Goal: Task Accomplishment & Management: Use online tool/utility

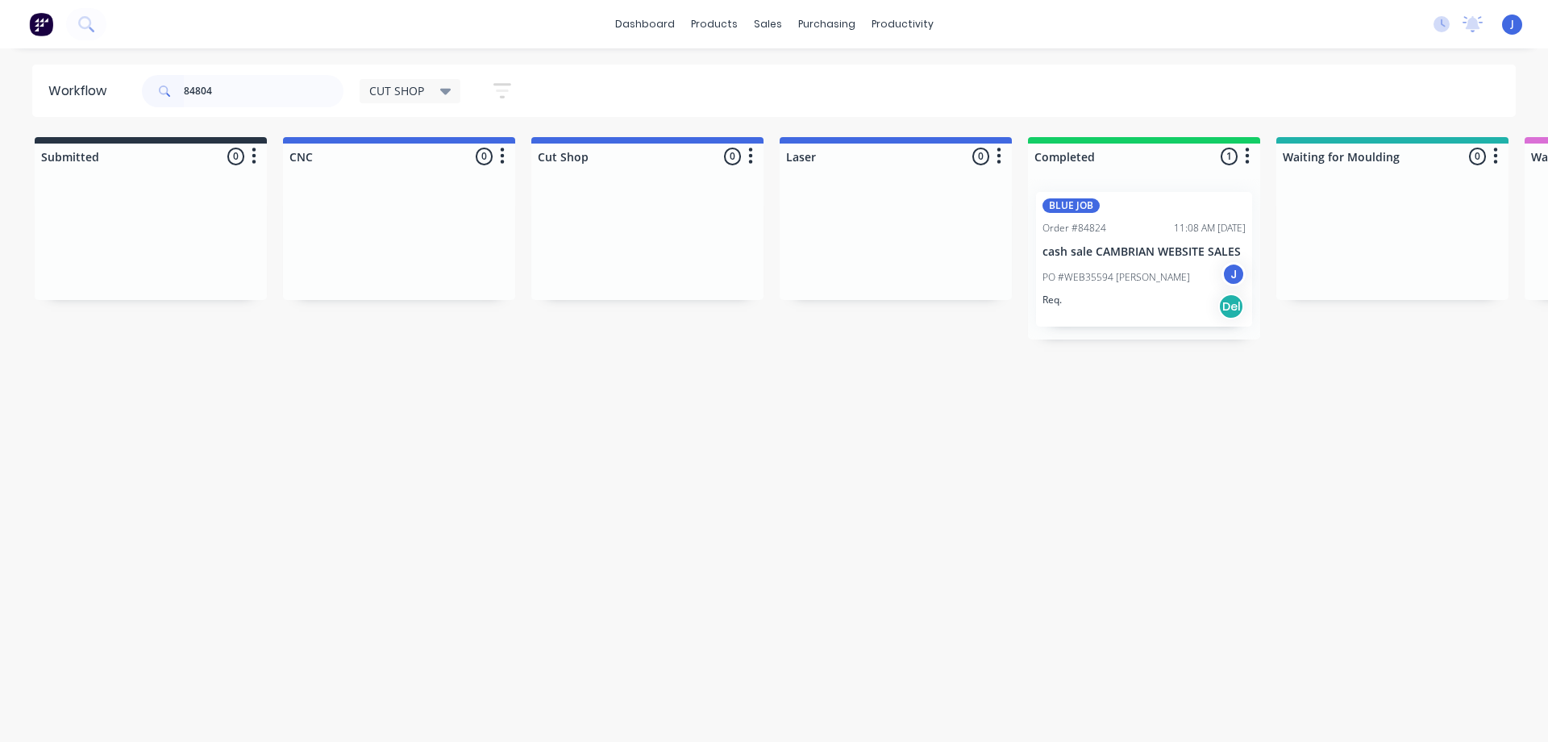
type input "84804"
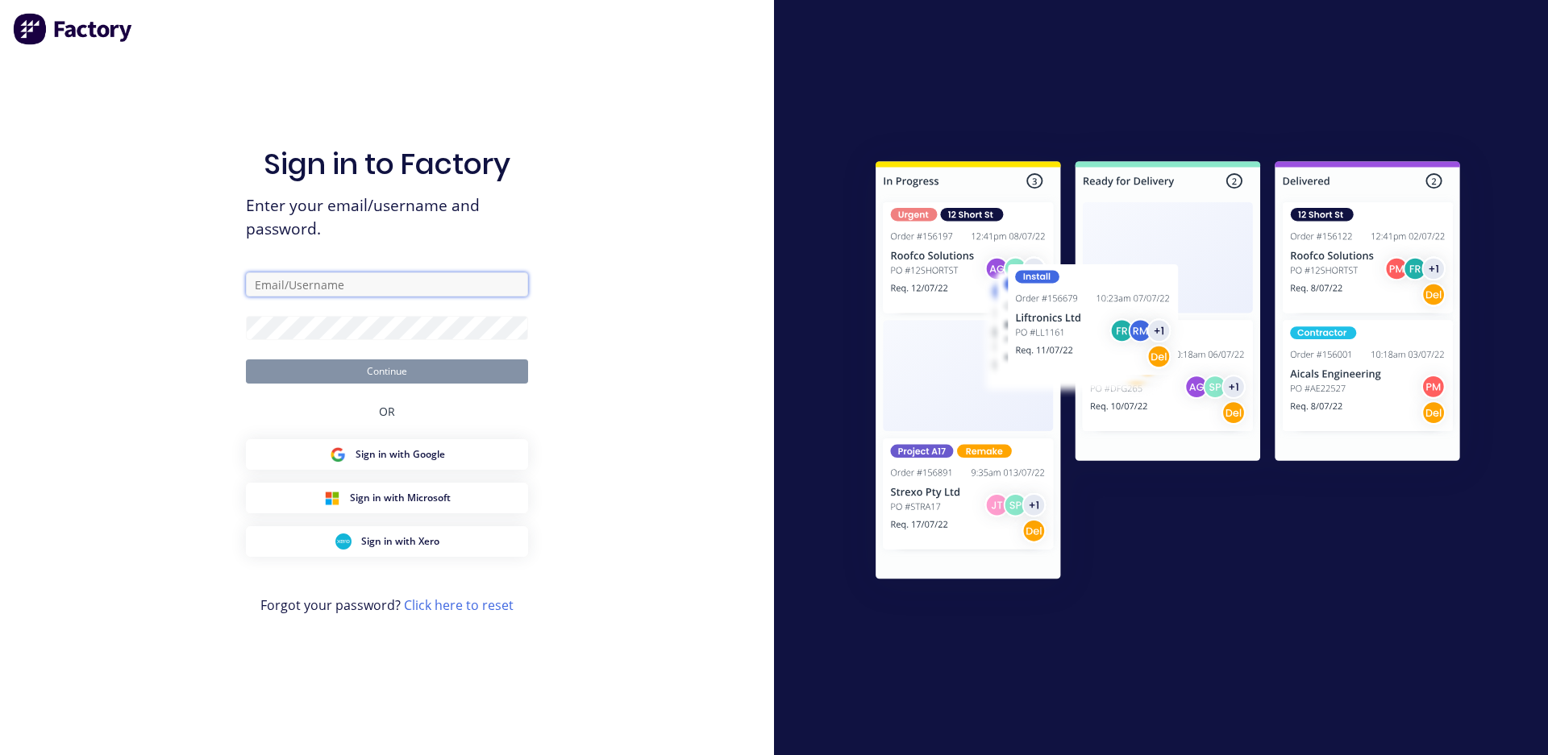
type input "[EMAIL_ADDRESS][DOMAIN_NAME]"
click at [407, 368] on button "Continue" at bounding box center [387, 371] width 282 height 24
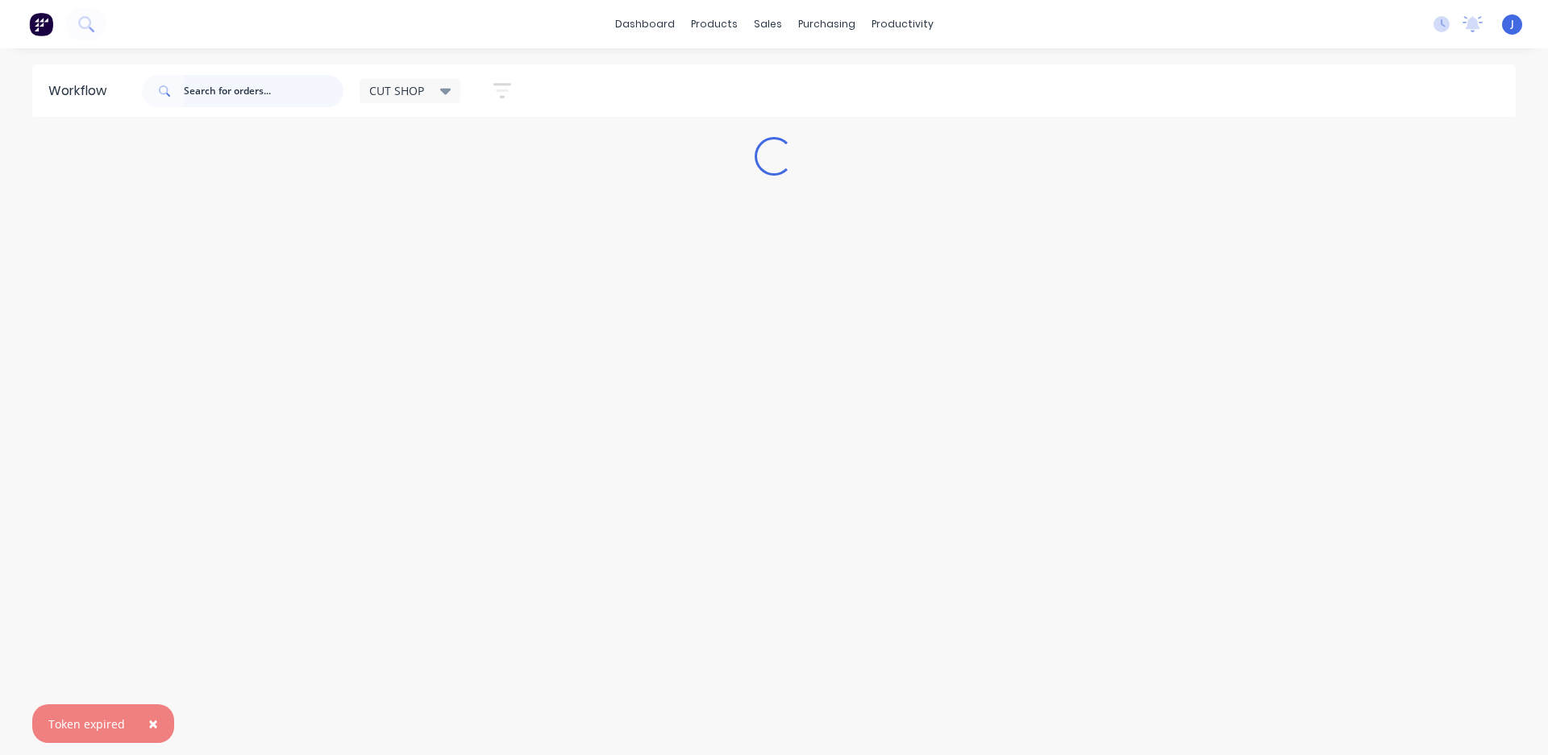
click at [249, 87] on input "text" at bounding box center [264, 91] width 160 height 32
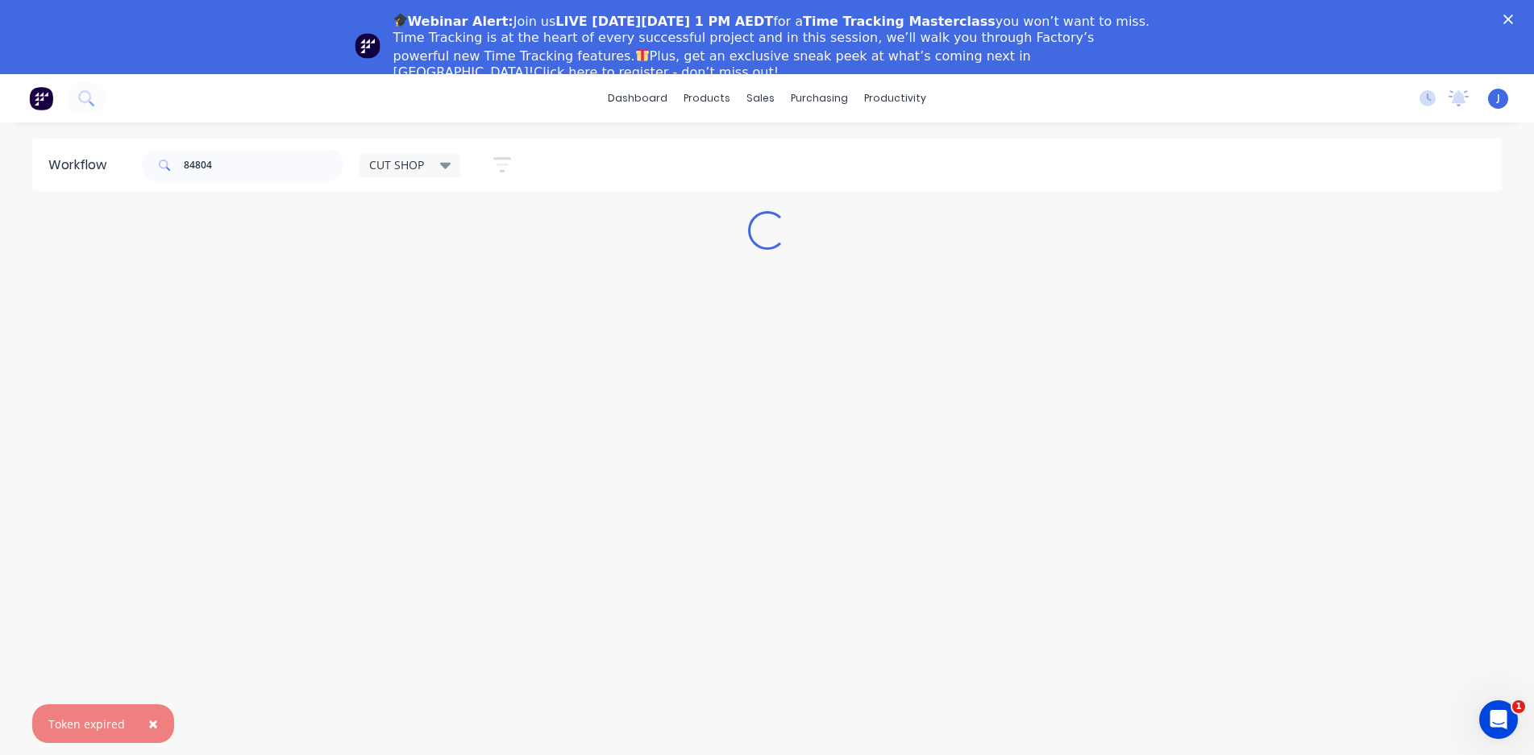
click at [1526, 13] on div "Webinar Alert: Join us LIVE [DATE][DATE] 1 PM AEDT for a Time Tracking Mastercl…" at bounding box center [767, 45] width 1534 height 79
click at [1513, 19] on icon "Close" at bounding box center [1508, 20] width 10 height 10
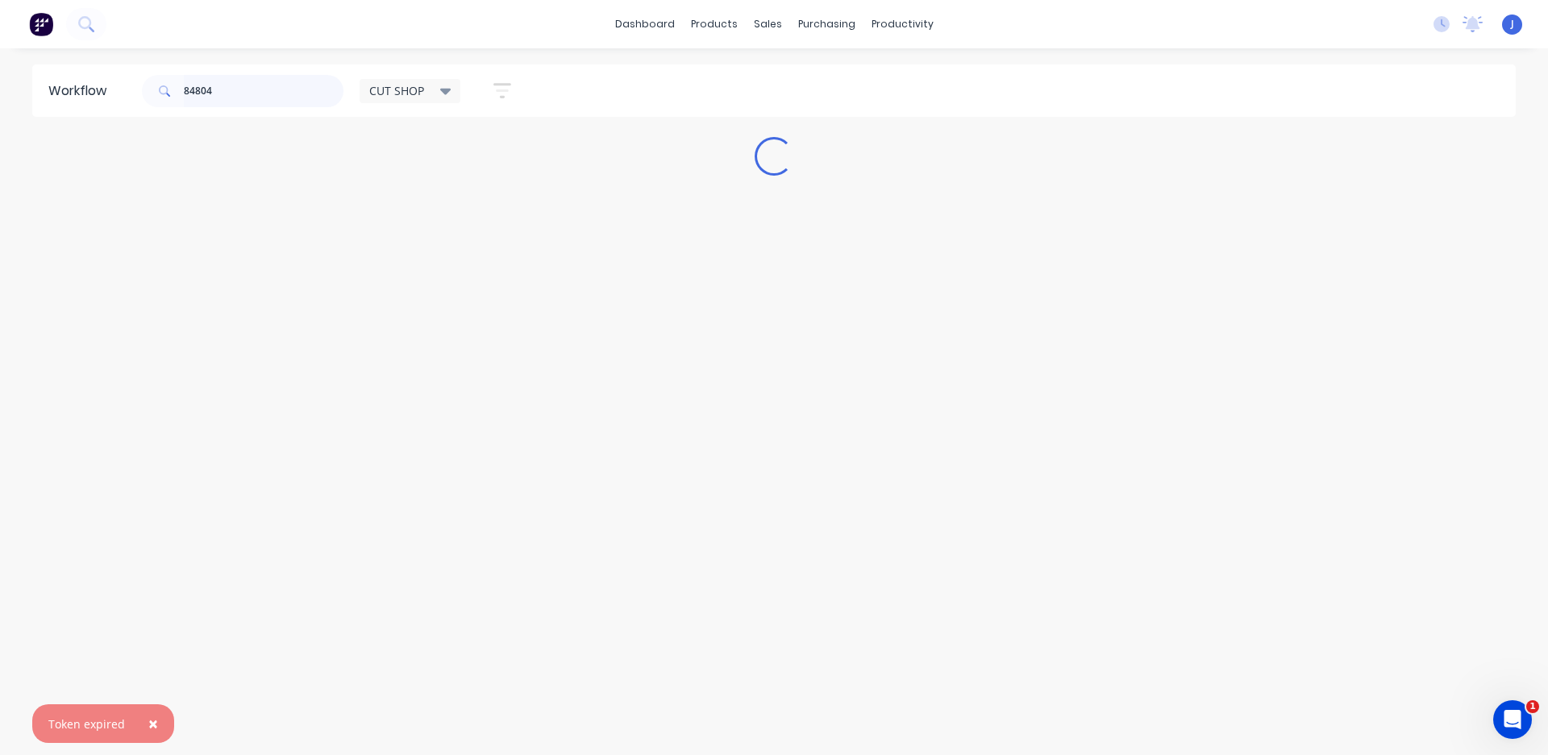
click at [305, 91] on input "84804" at bounding box center [264, 91] width 160 height 32
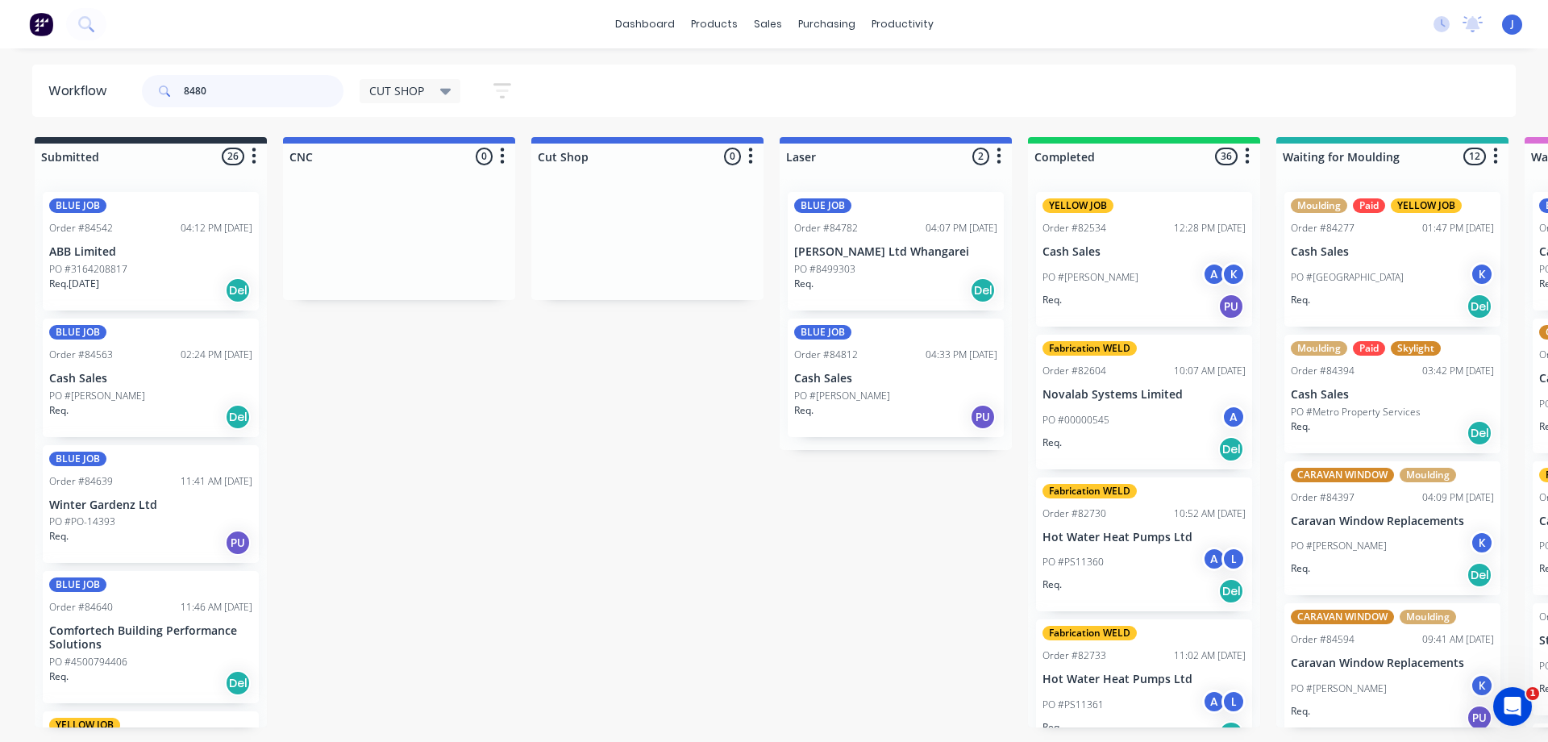
type input "84804"
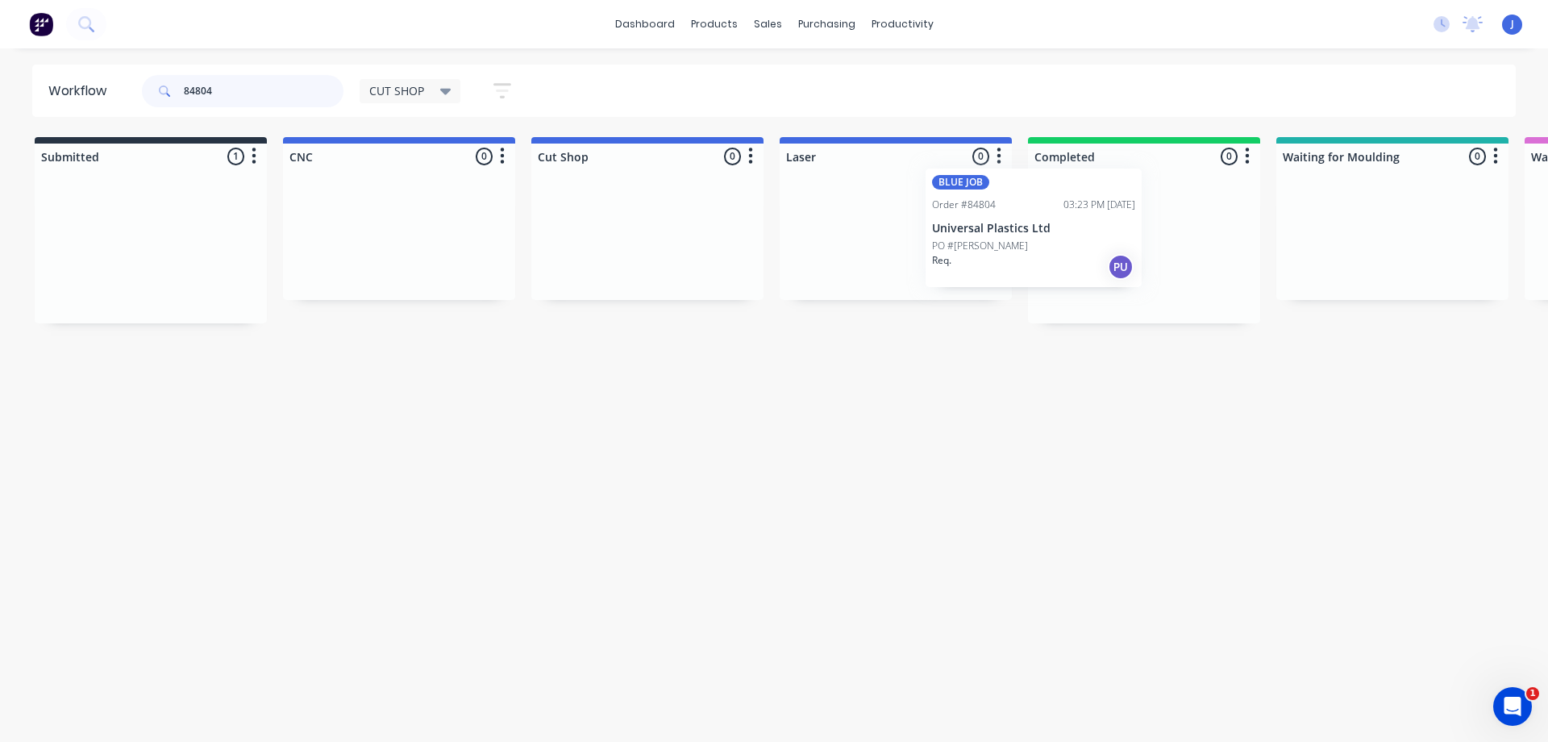
drag, startPoint x: 179, startPoint y: 290, endPoint x: 1119, endPoint y: 252, distance: 940.6
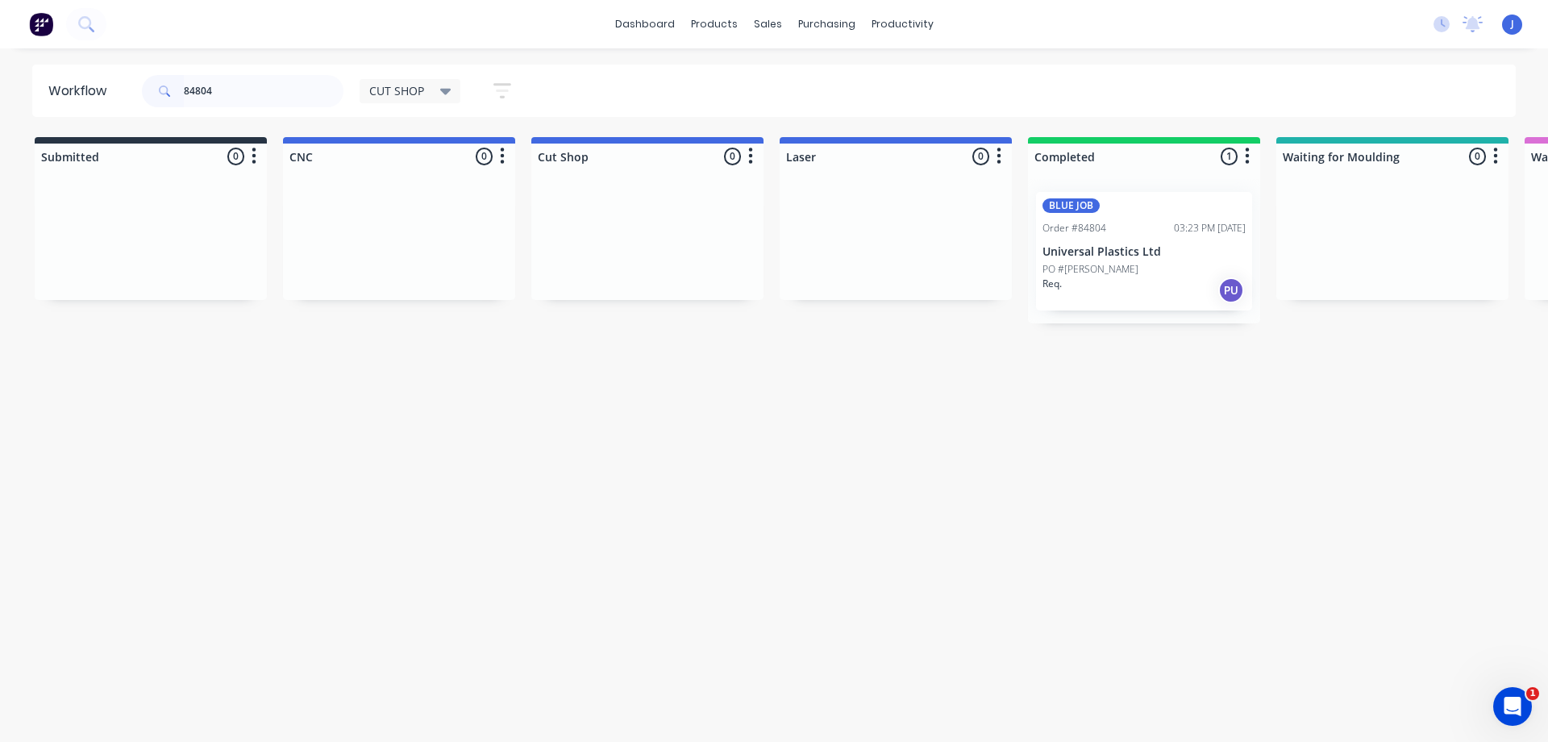
click at [1119, 263] on div "PO #[PERSON_NAME]" at bounding box center [1143, 269] width 203 height 15
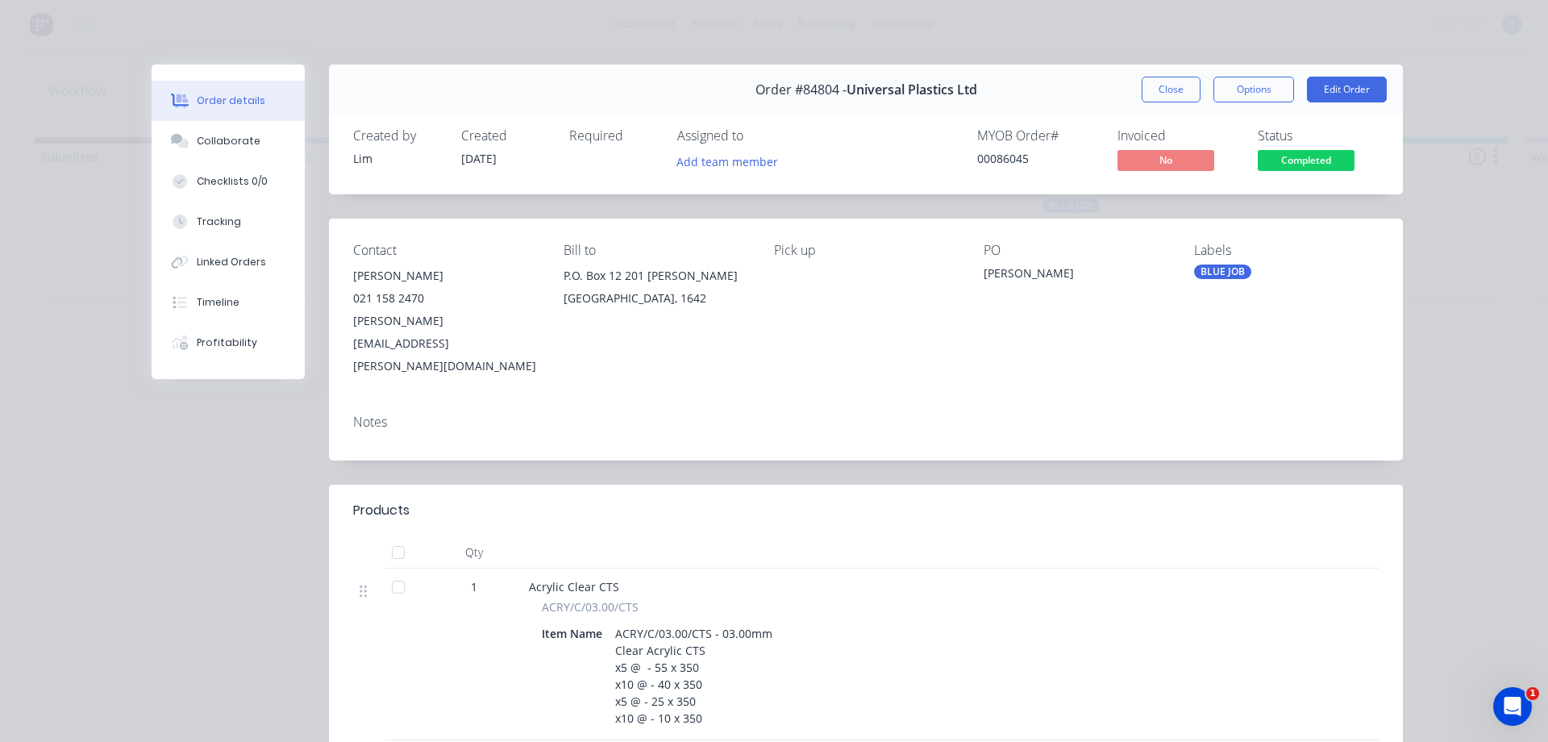
click at [703, 175] on div "Created by [PERSON_NAME] Created [DATE] Required Assigned to Add team member MY…" at bounding box center [866, 151] width 1074 height 85
click at [708, 163] on button "Add team member" at bounding box center [727, 161] width 118 height 22
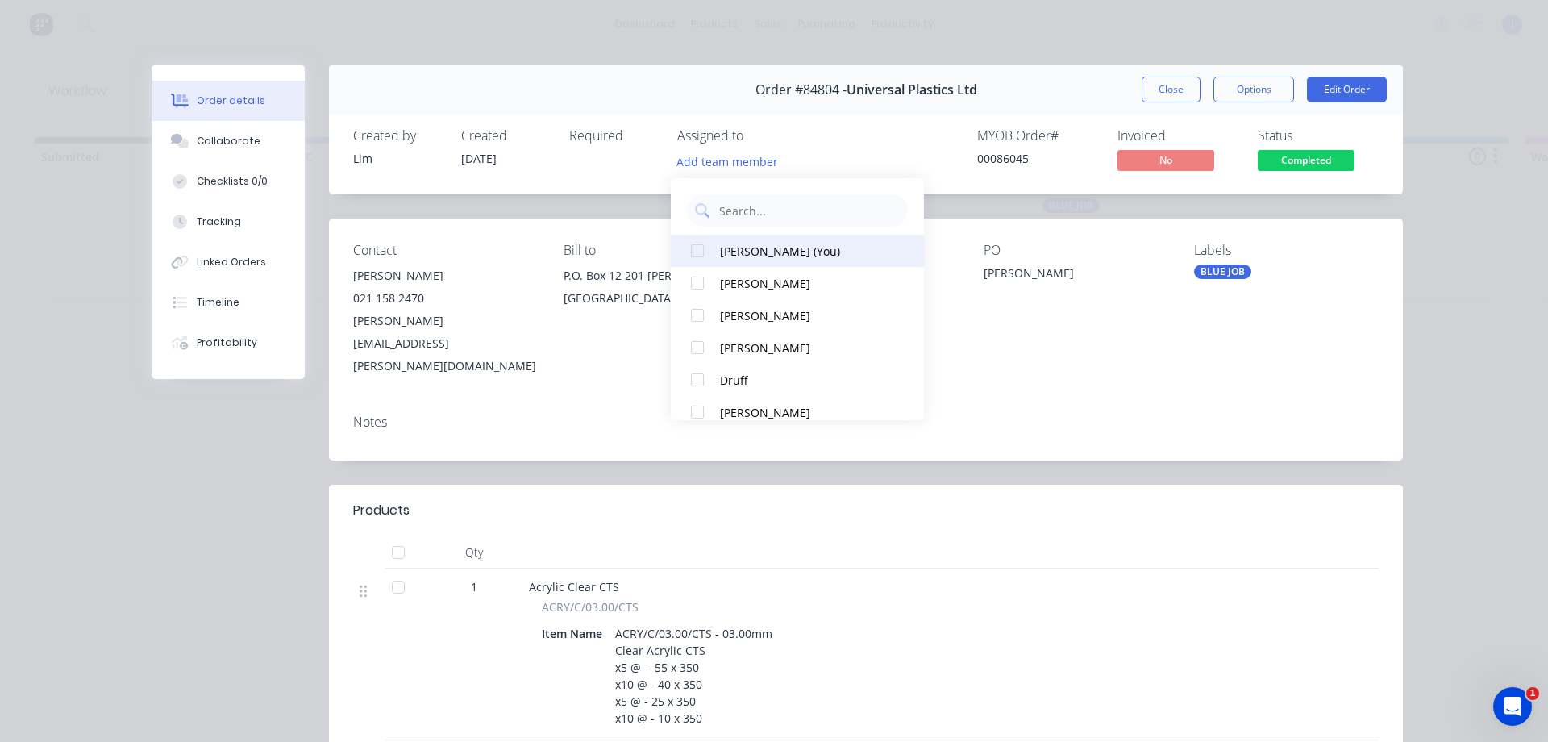
click at [713, 241] on div at bounding box center [697, 251] width 32 height 32
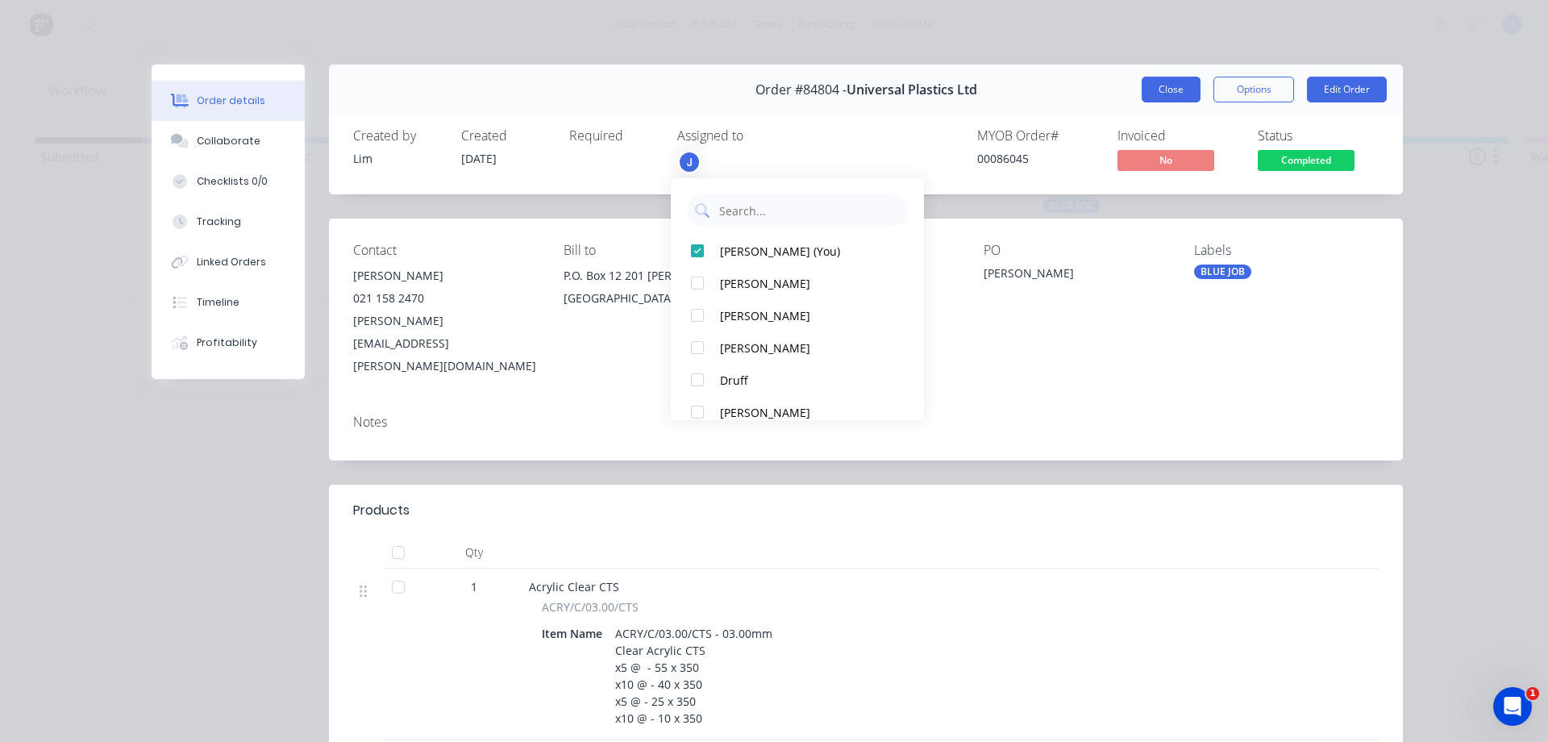
click at [1153, 95] on button "Close" at bounding box center [1170, 90] width 59 height 26
